Goal: Check status: Check status

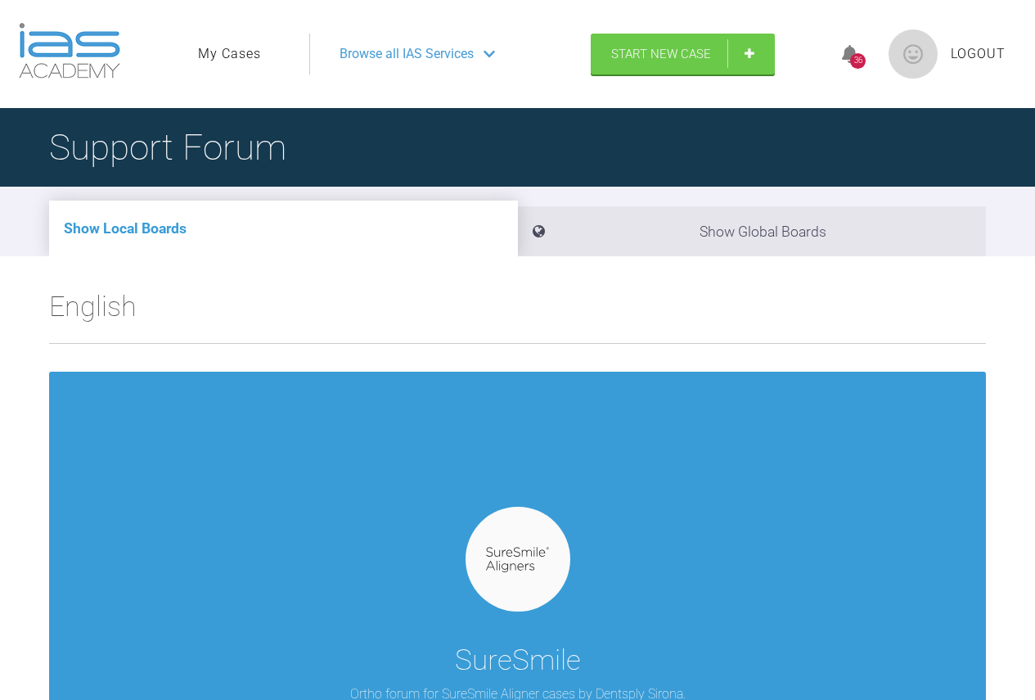
click at [239, 50] on link "My Cases" at bounding box center [229, 53] width 63 height 21
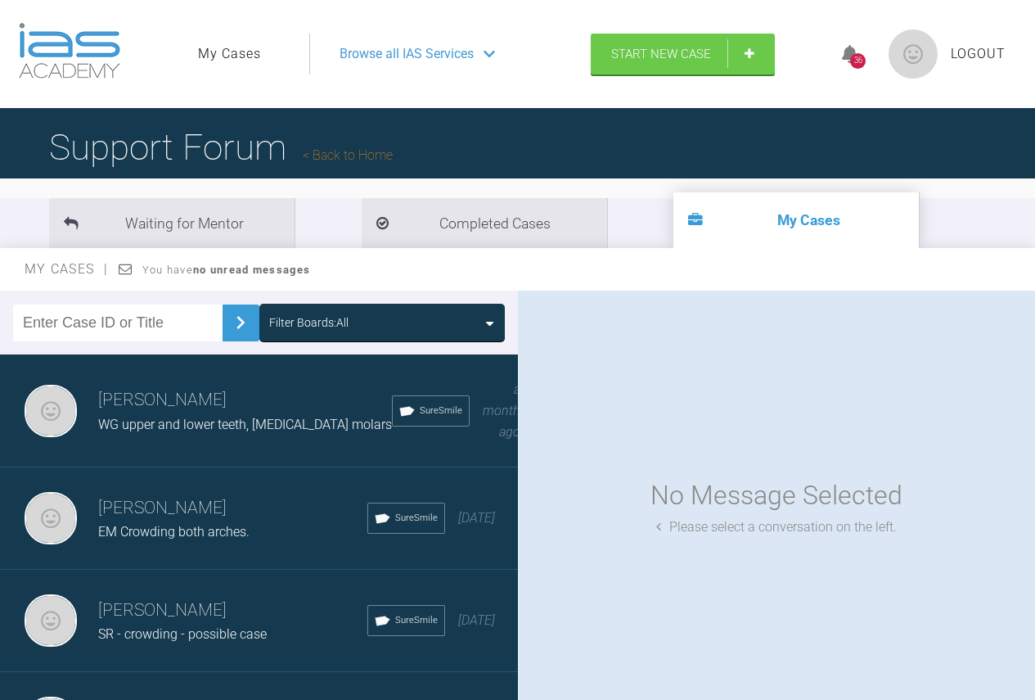
click at [218, 417] on span "WG upper and lower teeth, [MEDICAL_DATA] molars" at bounding box center [245, 425] width 294 height 16
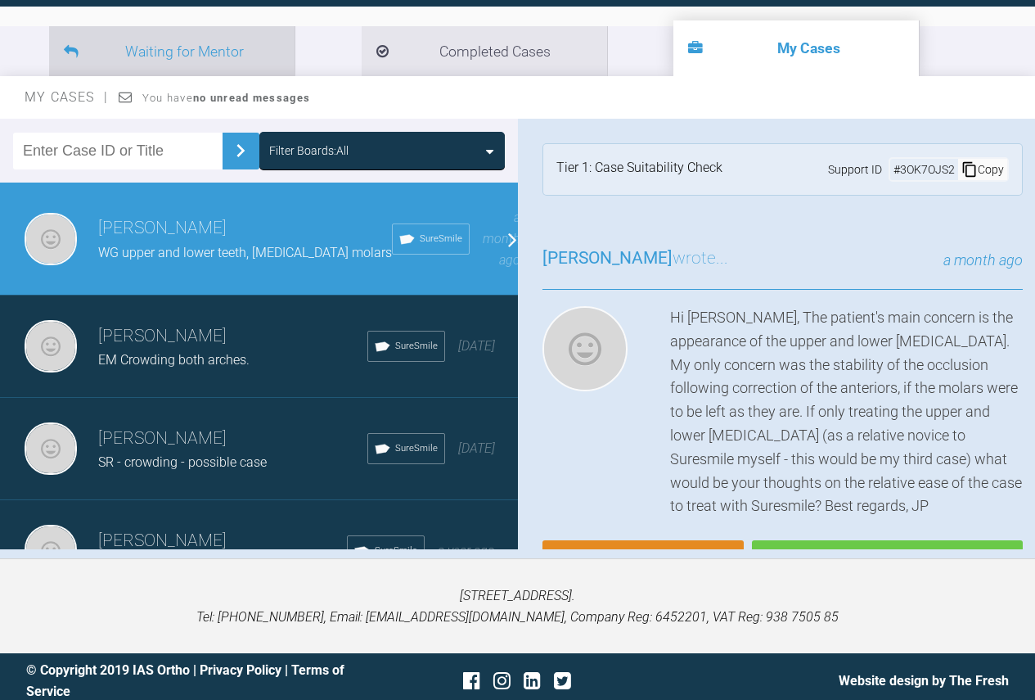
click at [182, 50] on li "Waiting for Mentor" at bounding box center [171, 51] width 245 height 50
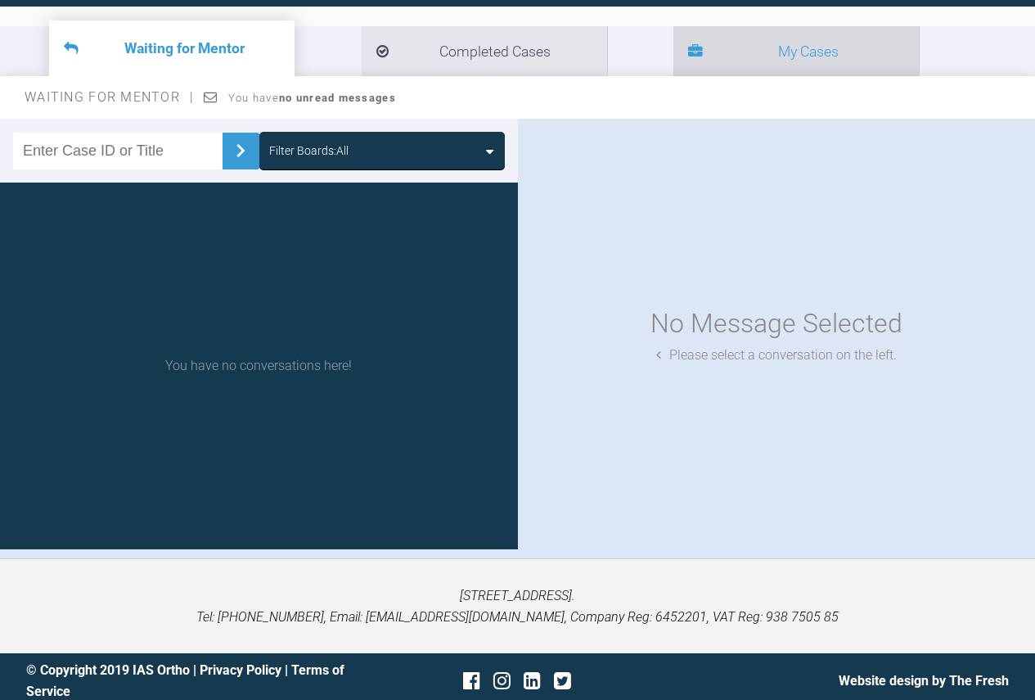
click at [673, 43] on li "My Cases" at bounding box center [795, 51] width 245 height 50
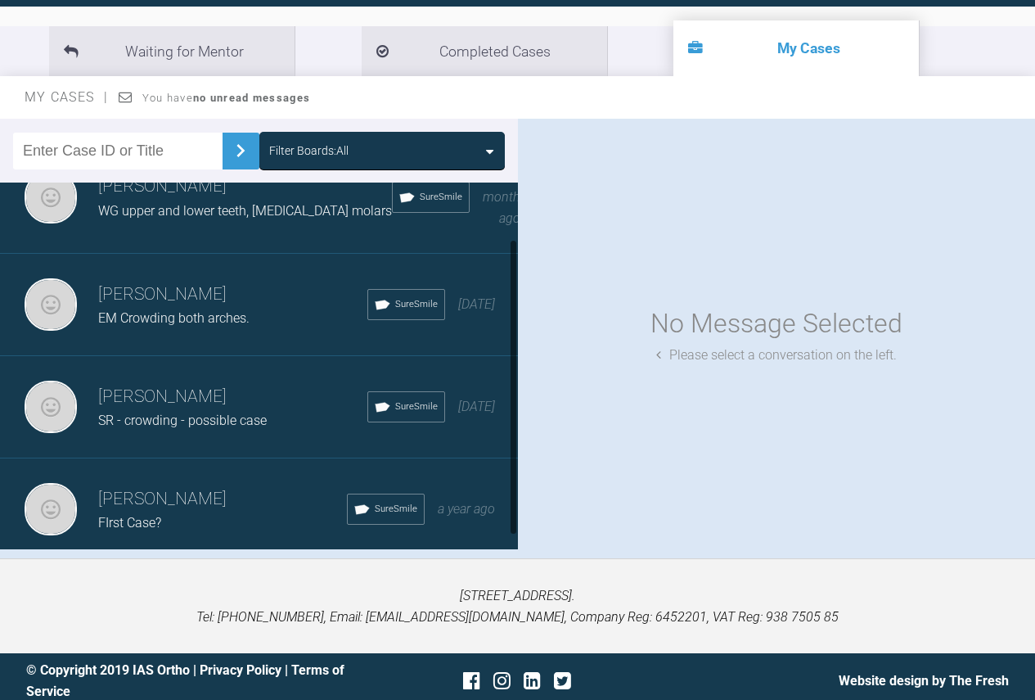
scroll to position [67, 0]
